Goal: Task Accomplishment & Management: Use online tool/utility

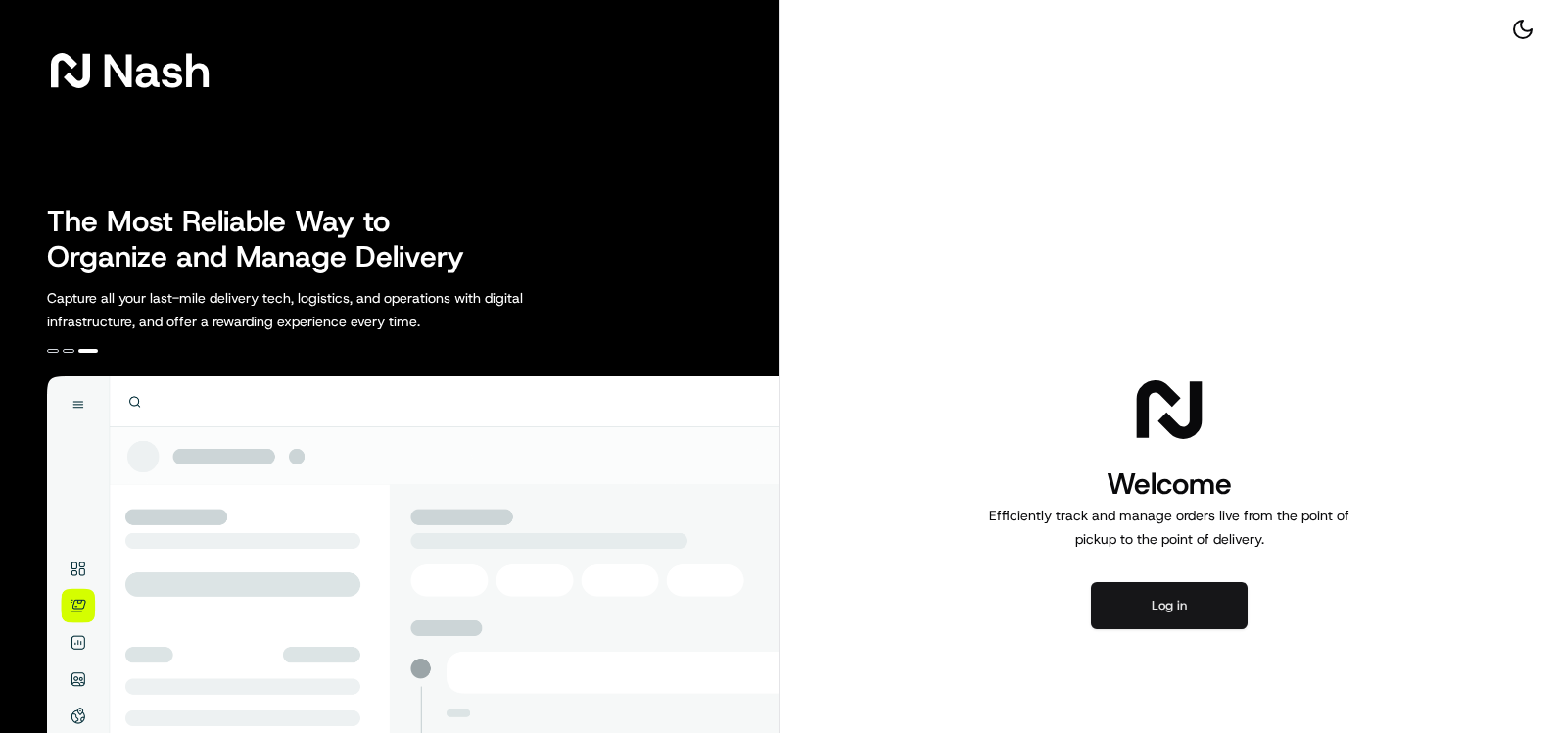
click at [1188, 605] on button "Log in" at bounding box center [1169, 605] width 157 height 47
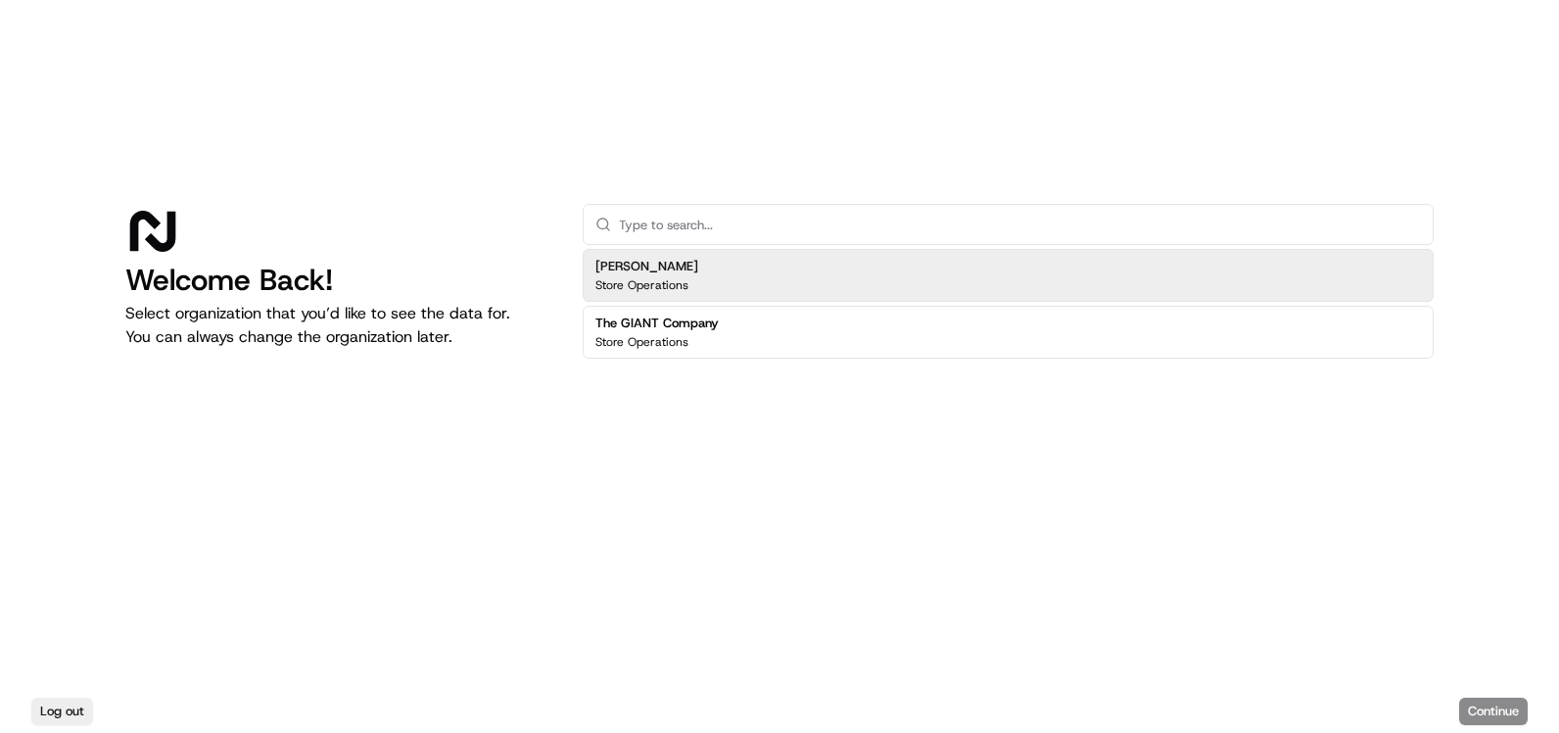
click at [979, 263] on div "[PERSON_NAME] Store Operations" at bounding box center [1008, 275] width 851 height 53
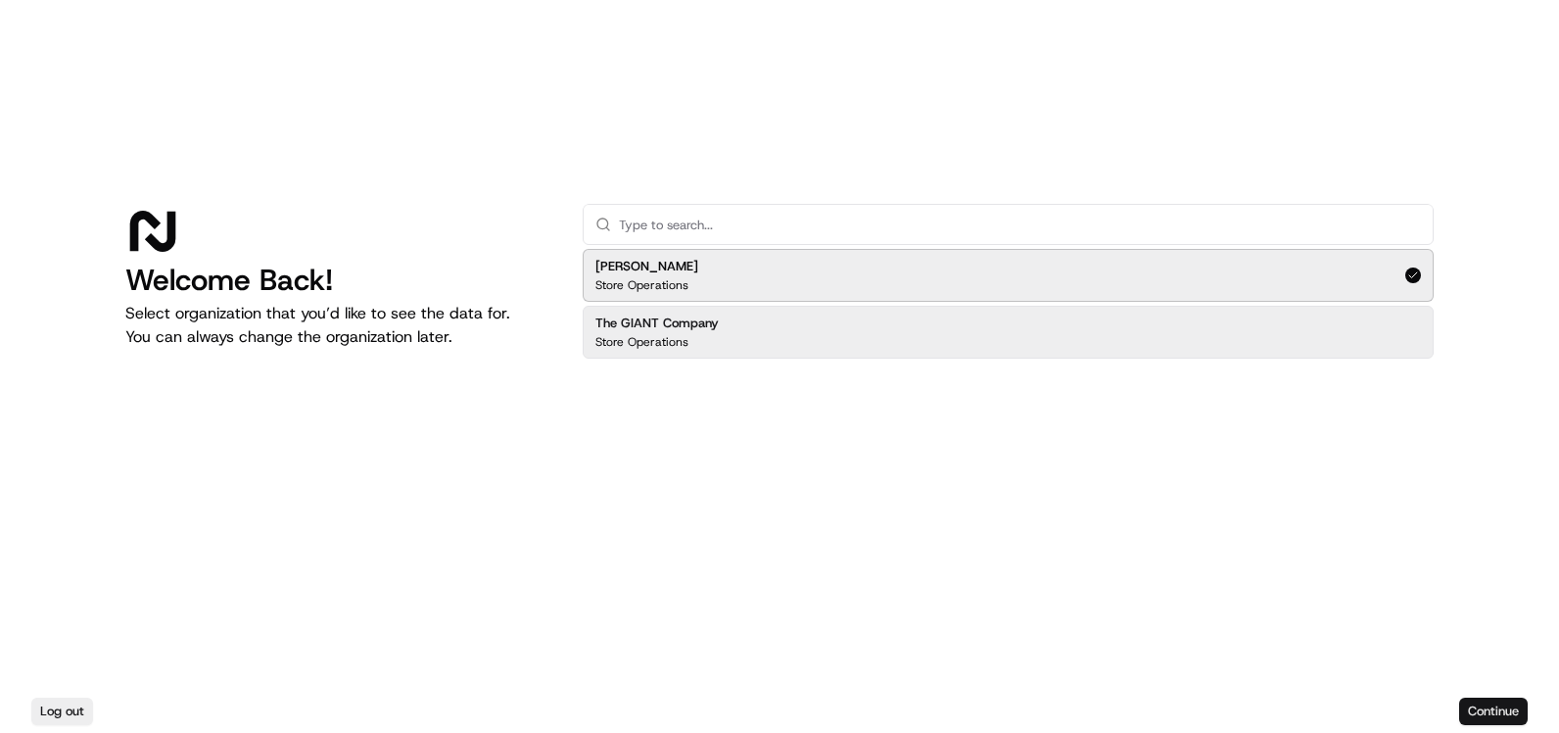
click at [1466, 702] on button "Continue" at bounding box center [1493, 710] width 69 height 27
